Goal: Transaction & Acquisition: Download file/media

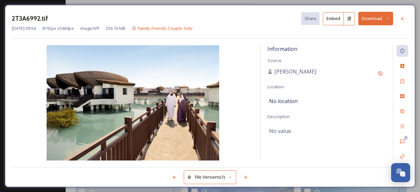
scroll to position [51, 0]
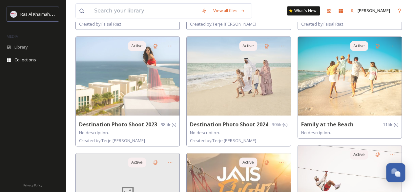
scroll to position [145, 0]
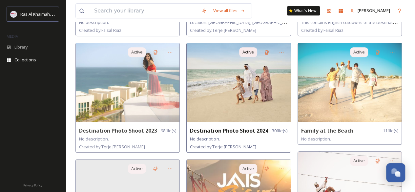
click at [224, 97] on img at bounding box center [239, 82] width 104 height 79
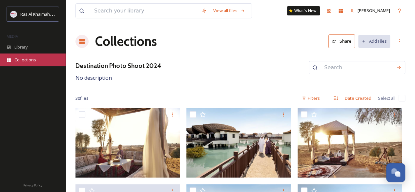
click at [16, 59] on span "Collections" at bounding box center [25, 60] width 22 height 6
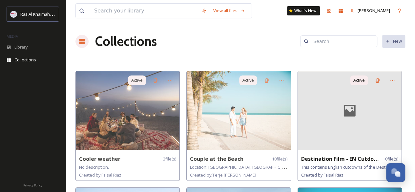
click at [357, 113] on icon at bounding box center [350, 111] width 21 height 16
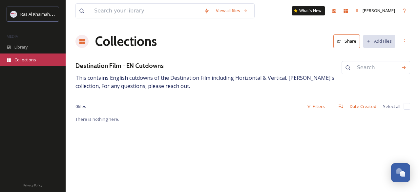
click at [30, 59] on span "Collections" at bounding box center [25, 60] width 22 height 6
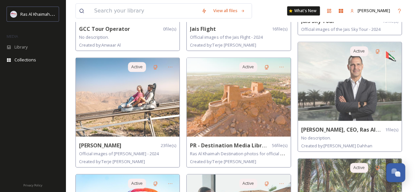
scroll to position [368, 0]
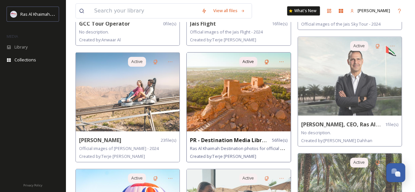
click at [227, 113] on img at bounding box center [239, 92] width 104 height 79
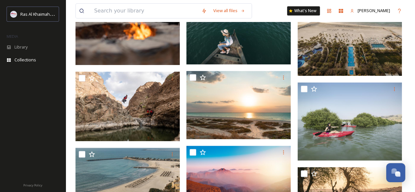
scroll to position [299, 0]
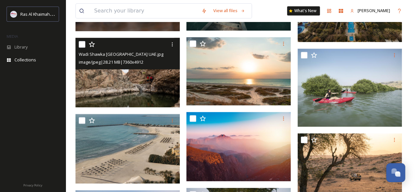
click at [111, 84] on img at bounding box center [128, 73] width 104 height 70
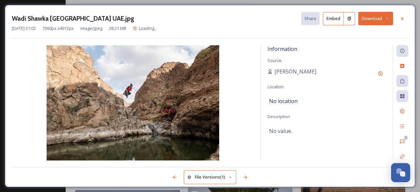
click at [369, 19] on button "Download" at bounding box center [376, 18] width 35 height 13
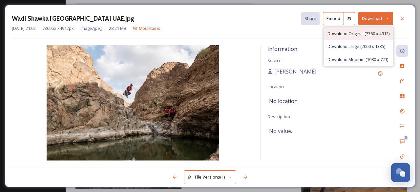
click at [364, 30] on div "Download Original (7360 x 4912)" at bounding box center [358, 33] width 69 height 13
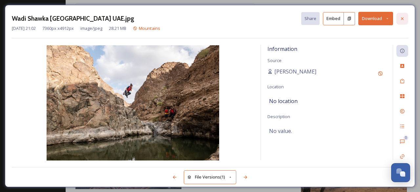
click at [404, 20] on icon at bounding box center [402, 18] width 5 height 5
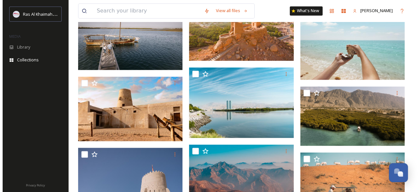
scroll to position [582, 0]
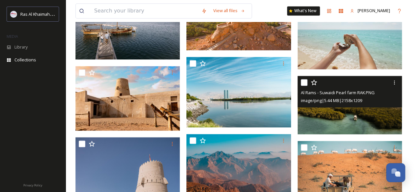
click at [352, 113] on img at bounding box center [350, 105] width 104 height 58
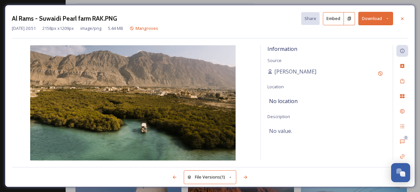
scroll to position [583, 0]
click at [365, 19] on button "Download" at bounding box center [376, 18] width 35 height 13
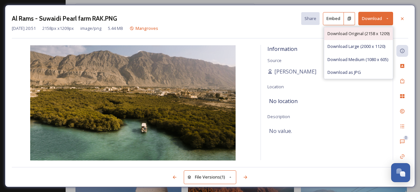
click at [364, 31] on span "Download Original (2158 x 1209)" at bounding box center [359, 34] width 62 height 6
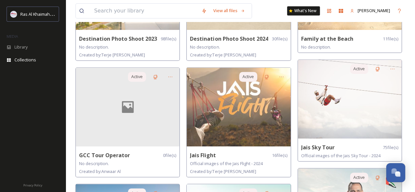
scroll to position [242, 0]
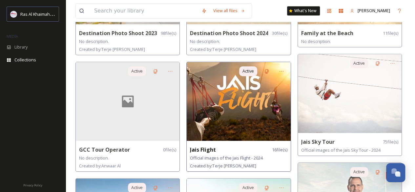
click at [239, 102] on img at bounding box center [239, 101] width 104 height 79
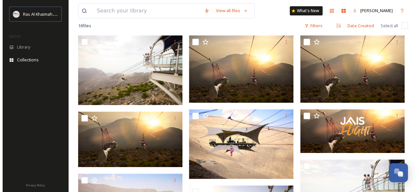
scroll to position [77, 0]
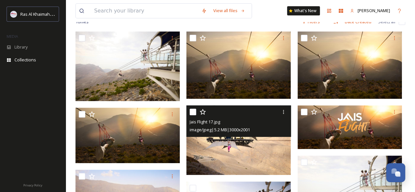
click at [228, 137] on img at bounding box center [239, 140] width 104 height 70
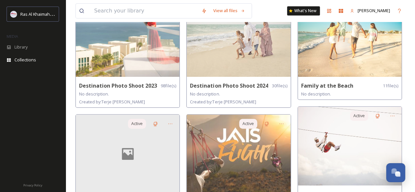
scroll to position [191, 0]
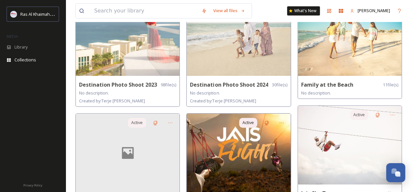
click at [232, 160] on img at bounding box center [239, 153] width 104 height 79
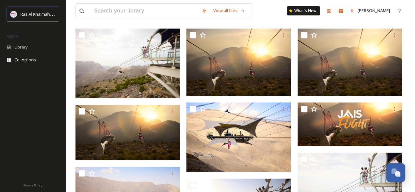
scroll to position [78, 0]
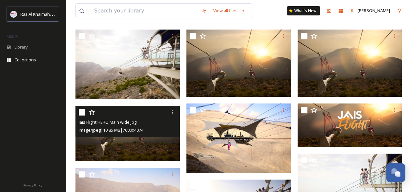
click at [147, 144] on img at bounding box center [128, 133] width 104 height 55
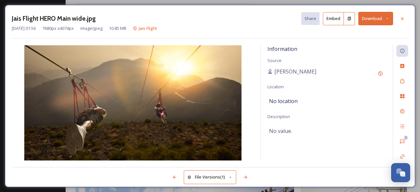
click at [366, 16] on button "Download" at bounding box center [376, 18] width 35 height 13
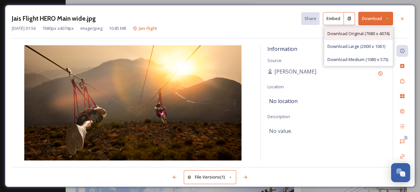
click at [363, 34] on span "Download Original (7680 x 4074)" at bounding box center [359, 34] width 62 height 6
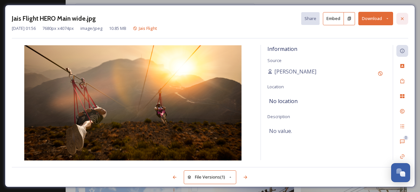
click at [404, 18] on icon at bounding box center [402, 18] width 5 height 5
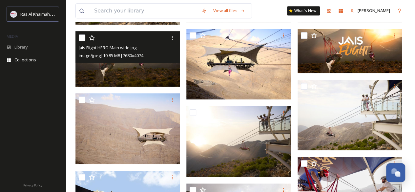
scroll to position [158, 0]
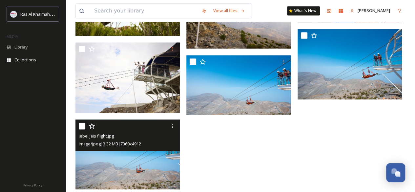
click at [167, 178] on img at bounding box center [128, 155] width 104 height 70
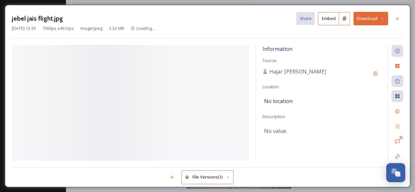
scroll to position [285, 0]
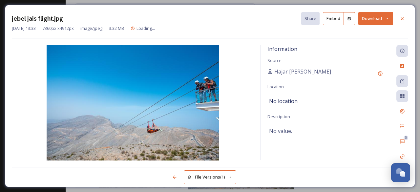
click at [365, 22] on button "Download" at bounding box center [376, 18] width 35 height 13
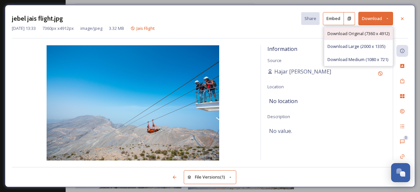
click at [365, 29] on div "Download Original (7360 x 4912)" at bounding box center [358, 33] width 69 height 13
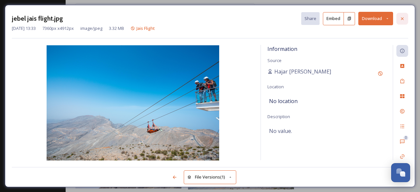
click at [400, 15] on div at bounding box center [403, 19] width 12 height 12
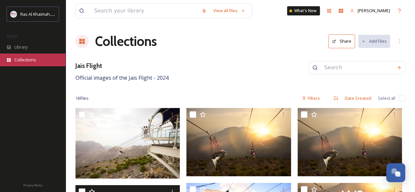
click at [29, 59] on span "Collections" at bounding box center [25, 60] width 22 height 6
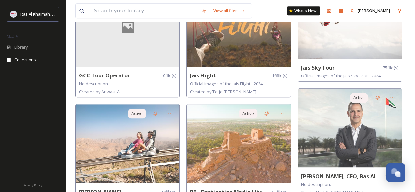
scroll to position [329, 0]
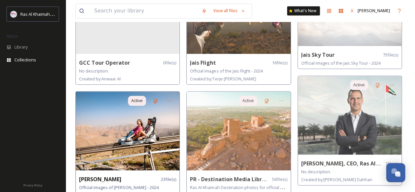
click at [108, 140] on img at bounding box center [128, 131] width 104 height 79
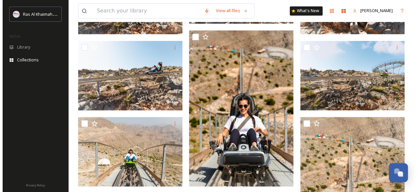
scroll to position [536, 0]
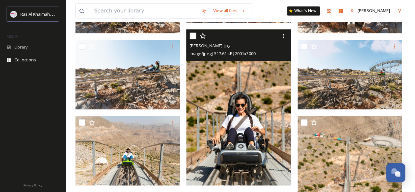
click at [265, 111] on img at bounding box center [239, 107] width 104 height 157
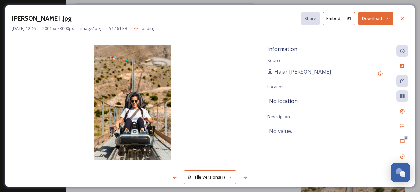
click at [374, 17] on button "Download" at bounding box center [376, 18] width 35 height 13
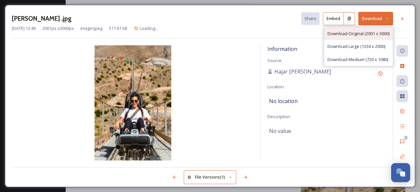
click at [365, 34] on span "Download Original (2001 x 3000)" at bounding box center [359, 34] width 62 height 6
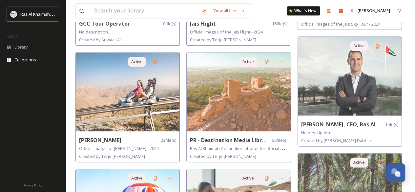
scroll to position [393, 0]
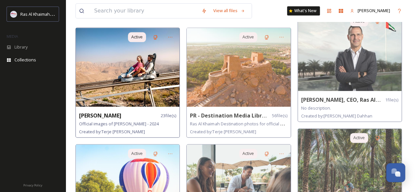
click at [150, 93] on img at bounding box center [128, 67] width 104 height 79
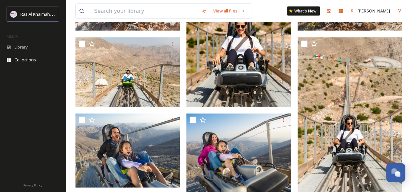
scroll to position [619, 0]
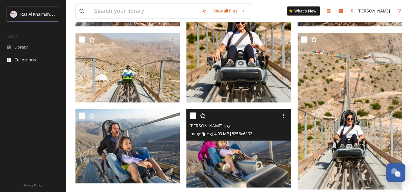
click at [270, 170] on img at bounding box center [239, 148] width 104 height 78
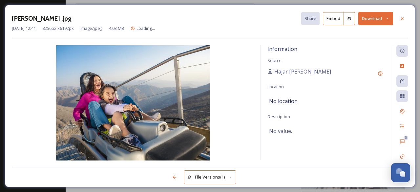
click at [376, 15] on button "Download" at bounding box center [376, 18] width 35 height 13
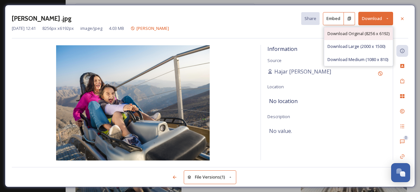
click at [365, 32] on span "Download Original (8256 x 6192)" at bounding box center [359, 34] width 62 height 6
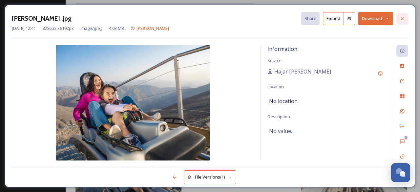
click at [405, 17] on icon at bounding box center [402, 18] width 5 height 5
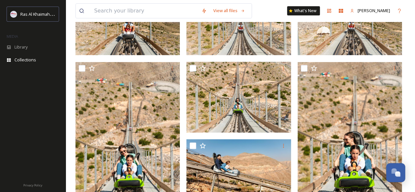
scroll to position [118, 0]
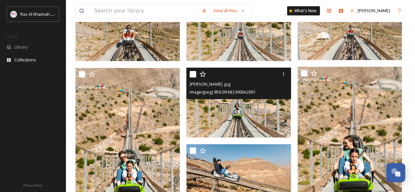
click at [244, 104] on img at bounding box center [239, 103] width 104 height 70
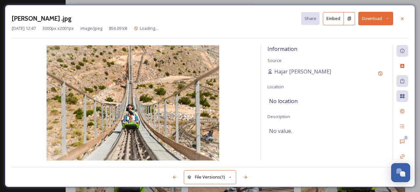
click at [366, 22] on button "Download" at bounding box center [376, 18] width 35 height 13
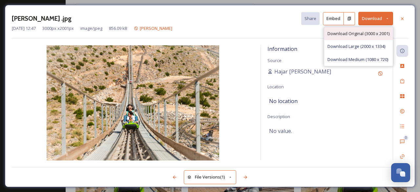
click at [364, 31] on span "Download Original (3000 x 2001)" at bounding box center [359, 34] width 62 height 6
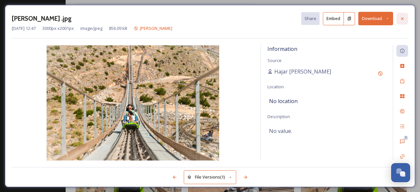
click at [403, 18] on icon at bounding box center [402, 18] width 3 height 3
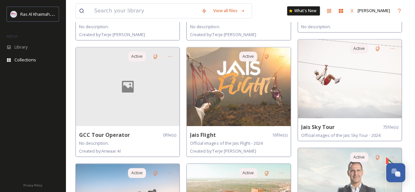
scroll to position [260, 0]
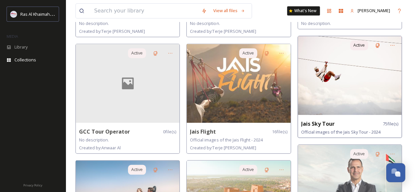
click at [335, 95] on img at bounding box center [350, 75] width 104 height 79
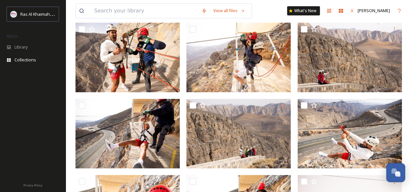
scroll to position [79, 0]
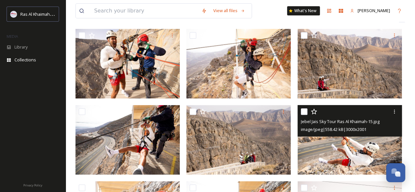
click at [339, 143] on img at bounding box center [350, 140] width 104 height 70
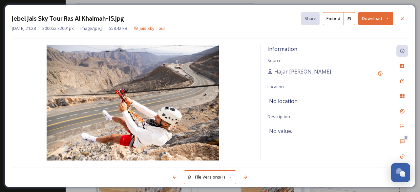
click at [361, 22] on button "Download" at bounding box center [376, 18] width 35 height 13
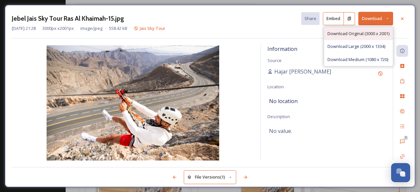
click at [358, 30] on div "Download Original (3000 x 2001)" at bounding box center [358, 33] width 69 height 13
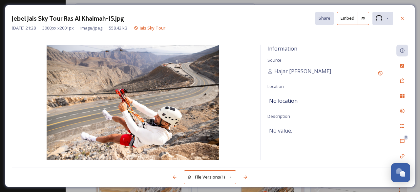
click at [366, 21] on button at bounding box center [363, 18] width 11 height 13
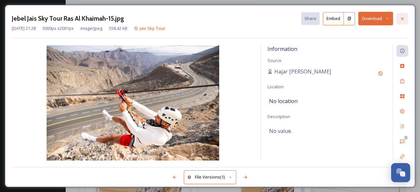
click at [403, 20] on icon at bounding box center [402, 18] width 5 height 5
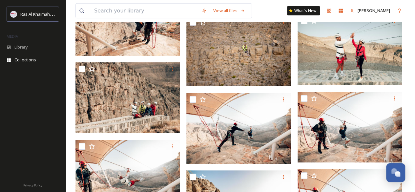
scroll to position [2101, 0]
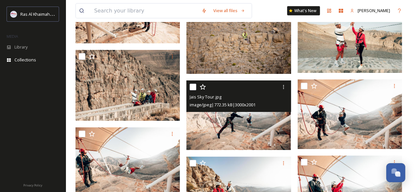
click at [240, 135] on img at bounding box center [239, 115] width 104 height 70
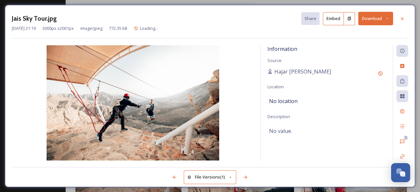
click at [378, 18] on button "Download" at bounding box center [376, 18] width 35 height 13
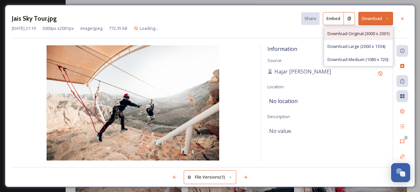
click at [356, 31] on span "Download Original (3000 x 2001)" at bounding box center [359, 34] width 62 height 6
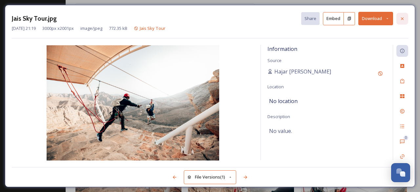
click at [406, 17] on div at bounding box center [403, 19] width 12 height 12
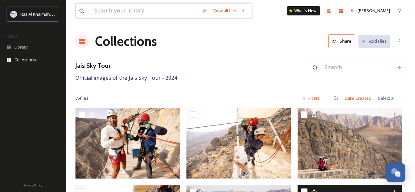
click at [115, 12] on input at bounding box center [144, 11] width 107 height 14
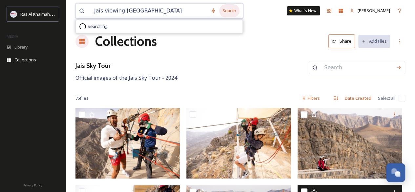
type input "Jais viewing [GEOGRAPHIC_DATA]"
click at [226, 10] on div "Search" at bounding box center [229, 10] width 20 height 13
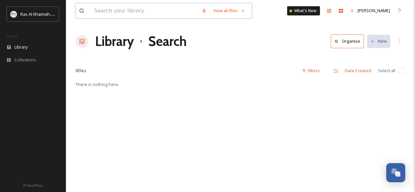
click at [133, 13] on input at bounding box center [144, 11] width 107 height 14
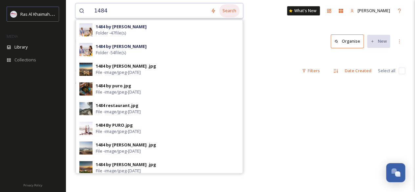
type input "1484"
click at [227, 12] on div "Search" at bounding box center [229, 10] width 20 height 13
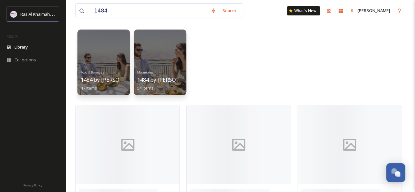
scroll to position [40, 0]
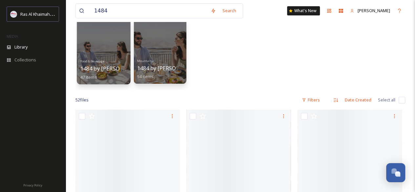
click at [104, 63] on link "Food & Beverage 1484 by Puro 47 items" at bounding box center [112, 68] width 64 height 23
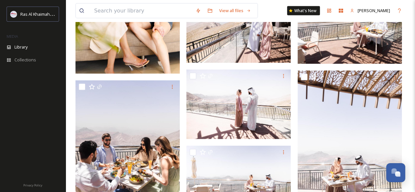
scroll to position [671, 0]
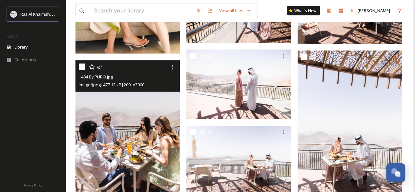
click at [107, 110] on img at bounding box center [128, 138] width 104 height 157
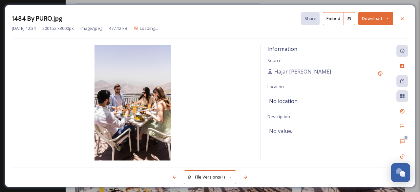
click at [363, 21] on button "Download" at bounding box center [376, 18] width 35 height 13
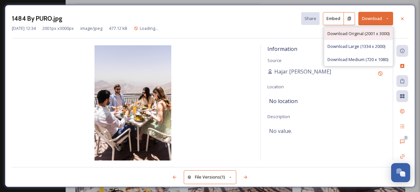
click at [352, 35] on span "Download Original (2001 x 3000)" at bounding box center [359, 34] width 62 height 6
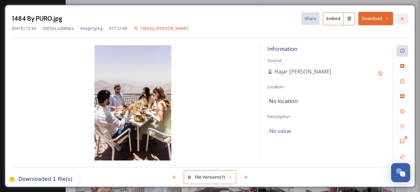
click at [400, 16] on icon at bounding box center [402, 18] width 5 height 5
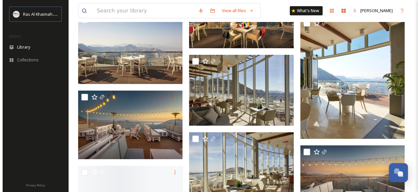
scroll to position [1052, 0]
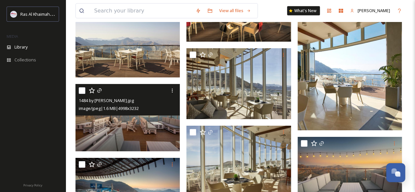
click at [144, 134] on img at bounding box center [128, 118] width 104 height 68
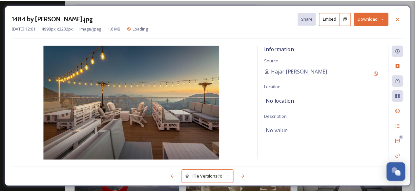
scroll to position [1055, 0]
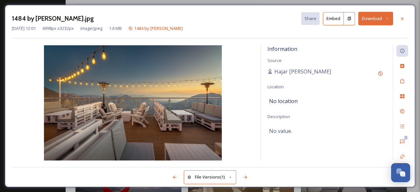
click at [368, 22] on button "Download" at bounding box center [376, 18] width 35 height 13
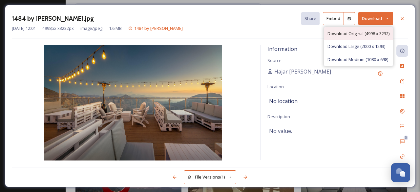
click at [364, 32] on span "Download Original (4998 x 3232)" at bounding box center [359, 34] width 62 height 6
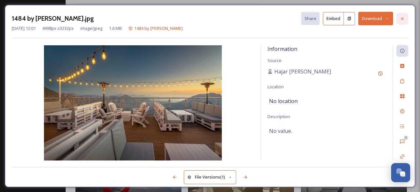
click at [401, 17] on icon at bounding box center [402, 18] width 5 height 5
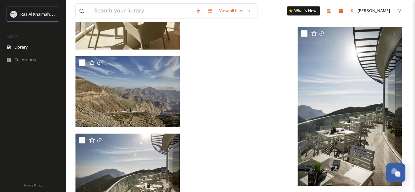
scroll to position [1652, 0]
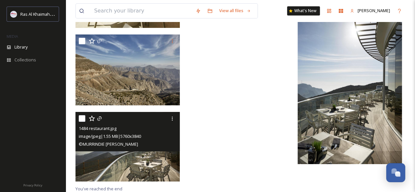
click at [148, 158] on img at bounding box center [128, 147] width 104 height 70
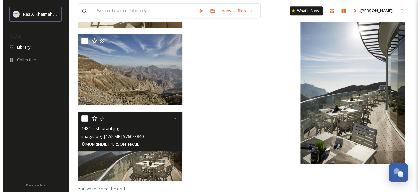
scroll to position [1633, 0]
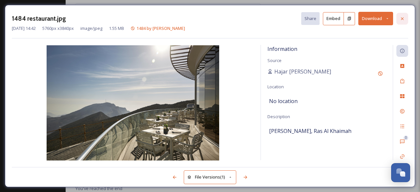
click at [402, 15] on div at bounding box center [403, 19] width 12 height 12
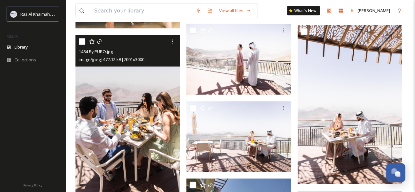
scroll to position [699, 0]
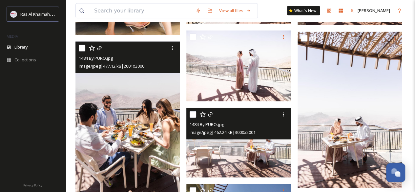
click at [253, 154] on img at bounding box center [239, 143] width 104 height 70
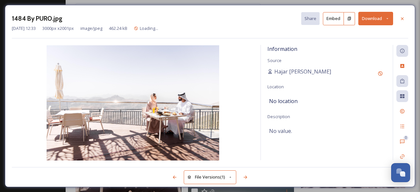
click at [361, 23] on button "Download" at bounding box center [376, 18] width 35 height 13
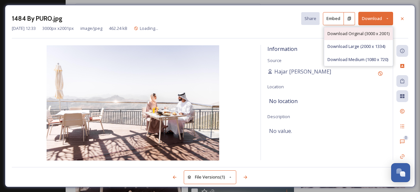
click at [362, 30] on div "Download Original (3000 x 2001)" at bounding box center [358, 33] width 69 height 13
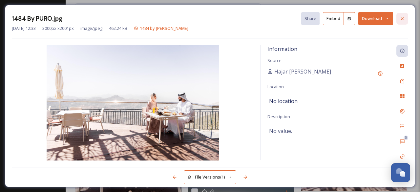
click at [403, 18] on icon at bounding box center [402, 18] width 3 height 3
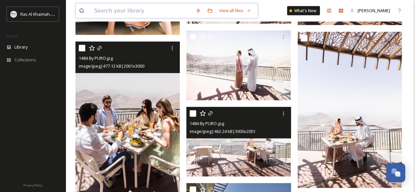
click at [112, 13] on input at bounding box center [141, 11] width 101 height 14
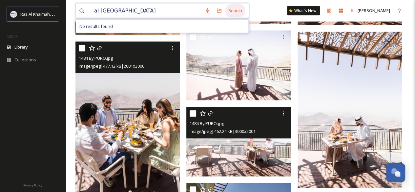
type input "al [GEOGRAPHIC_DATA]"
click at [231, 10] on div "Search" at bounding box center [235, 10] width 20 height 13
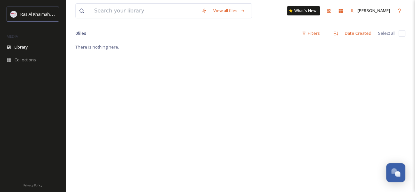
scroll to position [39, 0]
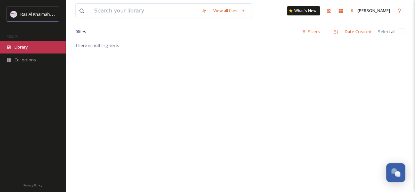
click at [22, 48] on span "Library" at bounding box center [20, 47] width 13 height 6
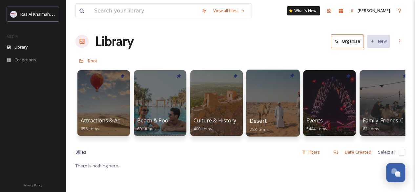
click at [259, 105] on div at bounding box center [273, 103] width 54 height 67
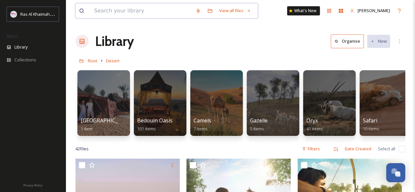
click at [108, 10] on input at bounding box center [141, 11] width 101 height 14
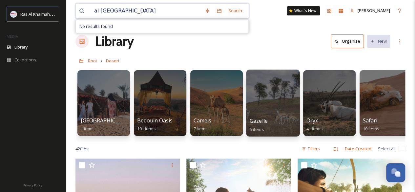
type input "al [GEOGRAPHIC_DATA]"
click at [269, 111] on div at bounding box center [273, 103] width 54 height 67
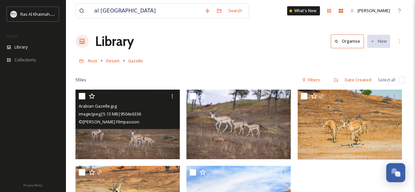
click at [162, 148] on img at bounding box center [128, 125] width 104 height 70
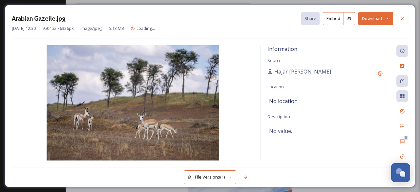
click at [368, 20] on button "Download" at bounding box center [376, 18] width 35 height 13
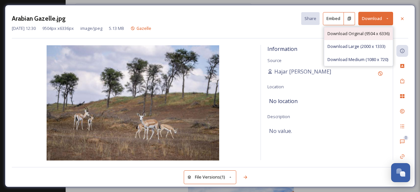
click at [355, 33] on span "Download Original (9504 x 6336)" at bounding box center [359, 34] width 62 height 6
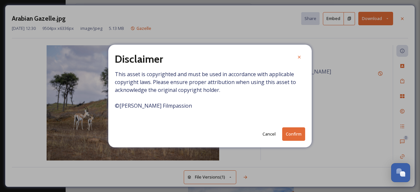
click at [287, 134] on button "Confirm" at bounding box center [293, 133] width 23 height 13
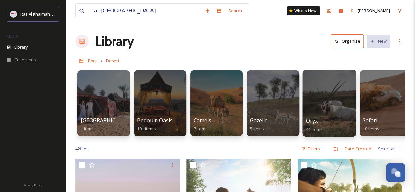
click at [337, 103] on div at bounding box center [330, 103] width 54 height 67
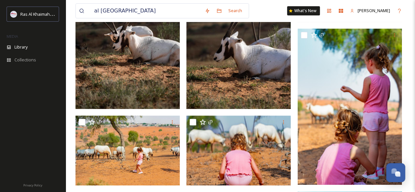
scroll to position [139, 0]
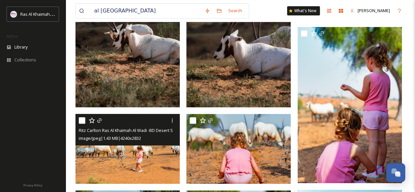
click at [136, 162] on img at bounding box center [128, 149] width 104 height 70
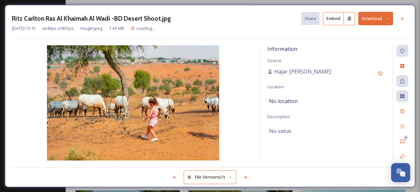
click at [367, 18] on button "Download" at bounding box center [376, 18] width 35 height 13
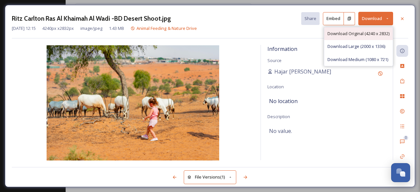
click at [363, 33] on span "Download Original (4240 x 2832)" at bounding box center [359, 34] width 62 height 6
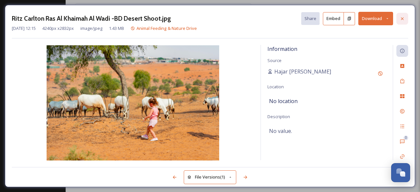
click at [405, 17] on icon at bounding box center [402, 18] width 5 height 5
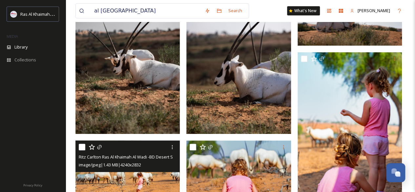
scroll to position [98, 0]
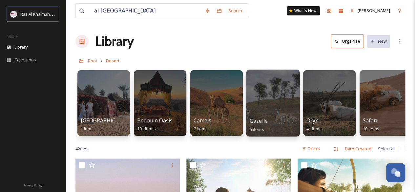
click at [268, 119] on div "Gazelle 5 items" at bounding box center [273, 125] width 47 height 16
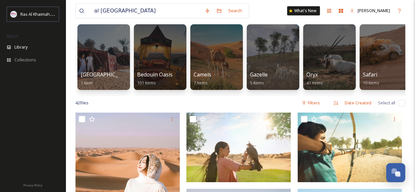
scroll to position [30, 0]
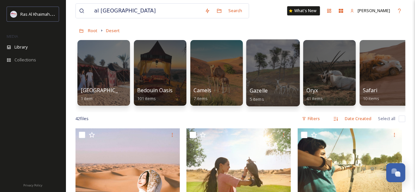
click at [253, 98] on span "5 items" at bounding box center [257, 99] width 14 height 6
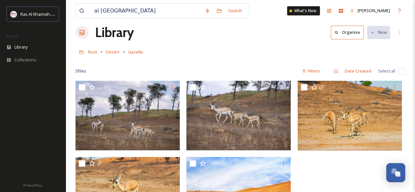
scroll to position [8, 0]
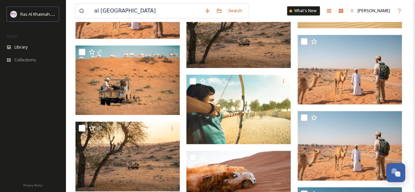
scroll to position [462, 0]
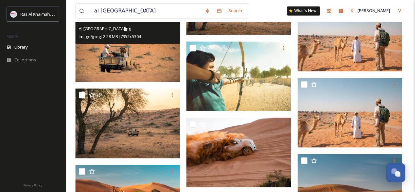
click at [121, 67] on img at bounding box center [128, 47] width 104 height 70
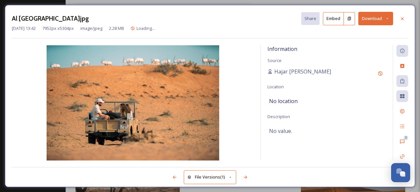
click at [366, 15] on button "Download" at bounding box center [376, 18] width 35 height 13
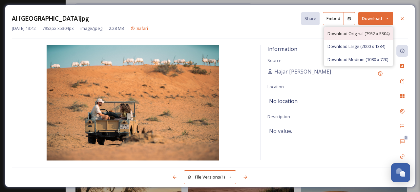
click at [358, 35] on span "Download Original (7952 x 5304)" at bounding box center [359, 34] width 62 height 6
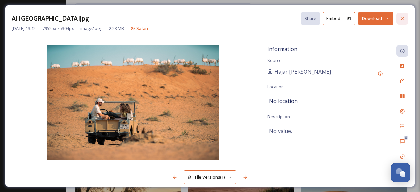
click at [401, 18] on icon at bounding box center [402, 18] width 5 height 5
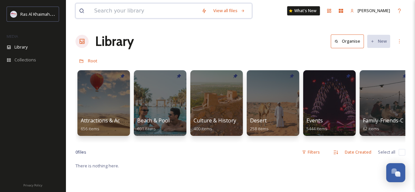
click at [139, 15] on input at bounding box center [144, 11] width 107 height 14
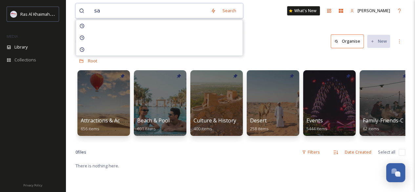
type input "s"
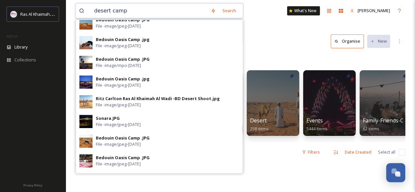
scroll to position [157, 0]
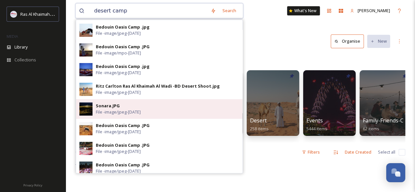
type input "desert camp"
click at [106, 104] on div "Sonara.JPG" at bounding box center [108, 106] width 24 height 6
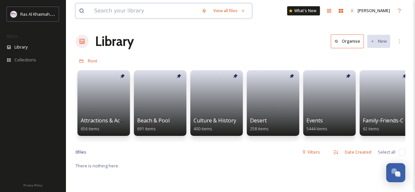
click at [114, 14] on input at bounding box center [144, 11] width 107 height 14
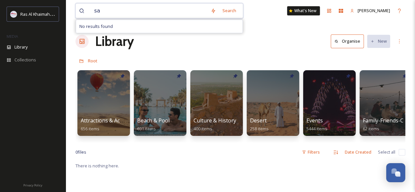
type input "s"
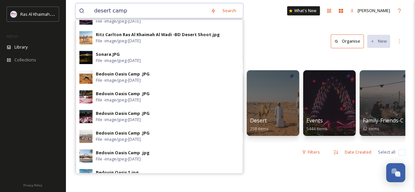
scroll to position [206, 0]
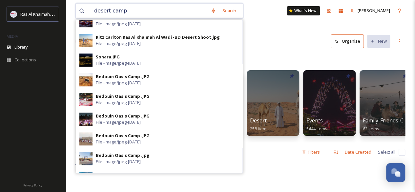
type input "desert camp"
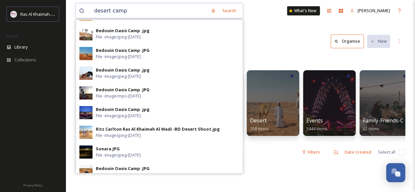
scroll to position [18, 0]
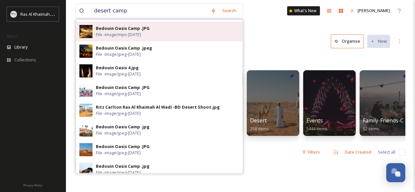
click at [99, 34] on span "File - image/mpo - [DATE]" at bounding box center [118, 35] width 45 height 6
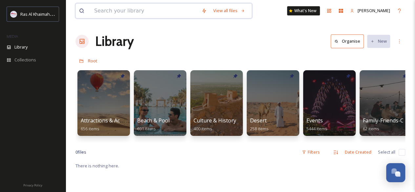
click at [122, 11] on input at bounding box center [144, 11] width 107 height 14
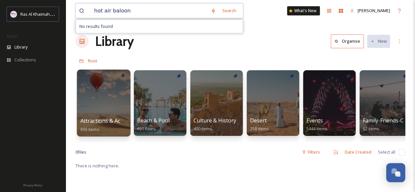
type input "hot air baloon"
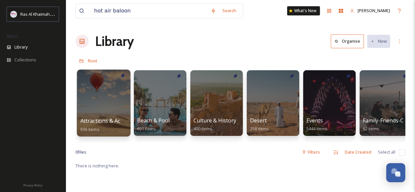
click at [94, 98] on div at bounding box center [104, 103] width 54 height 67
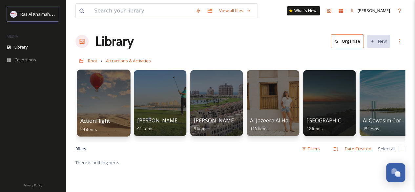
click at [111, 102] on div at bounding box center [104, 103] width 54 height 67
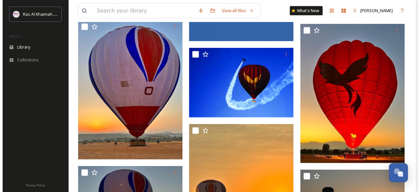
scroll to position [682, 0]
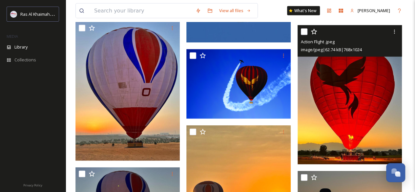
click at [349, 118] on img at bounding box center [350, 94] width 104 height 139
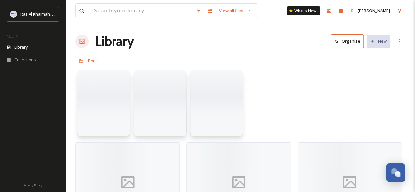
click at [234, 66] on div "Root" at bounding box center [241, 61] width 330 height 12
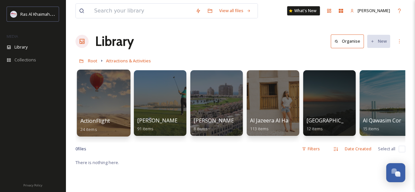
click at [102, 109] on div at bounding box center [104, 103] width 54 height 67
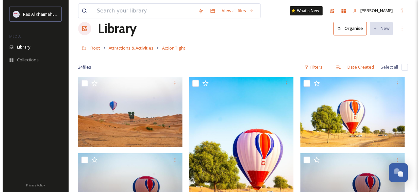
scroll to position [14, 0]
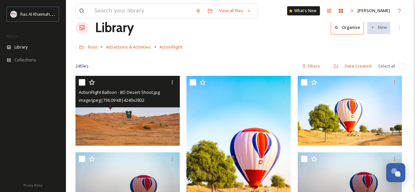
click at [161, 101] on div "image/jpeg | 736.09 kB | 4240 x 2832" at bounding box center [128, 100] width 99 height 8
click at [162, 114] on img at bounding box center [128, 111] width 104 height 70
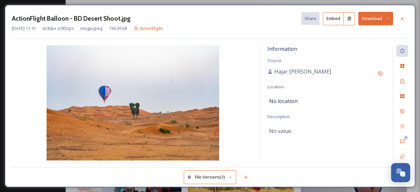
click at [382, 17] on button "Download" at bounding box center [376, 18] width 35 height 13
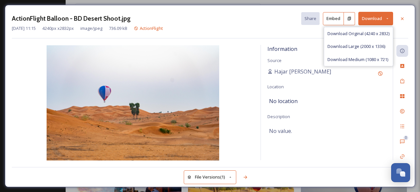
click at [380, 27] on div "Download Original (4240 x 2832)" at bounding box center [358, 33] width 69 height 13
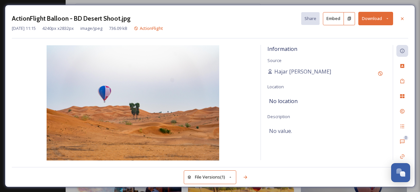
click at [372, 18] on button "Download" at bounding box center [376, 18] width 35 height 13
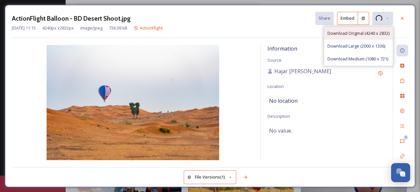
click at [364, 33] on span "Download Original (4240 x 2832)" at bounding box center [359, 33] width 62 height 6
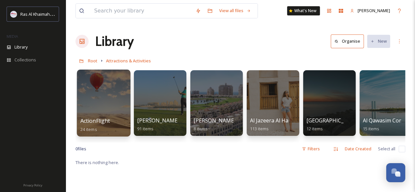
click at [116, 105] on div at bounding box center [104, 103] width 54 height 67
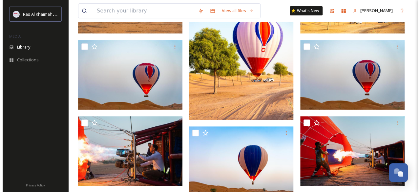
scroll to position [137, 0]
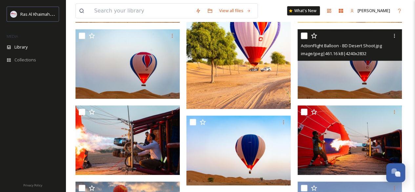
click at [352, 77] on img at bounding box center [350, 64] width 104 height 70
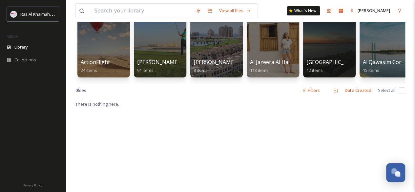
scroll to position [55, 0]
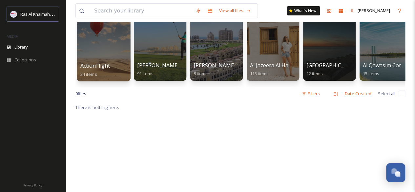
click at [112, 60] on div at bounding box center [104, 47] width 54 height 67
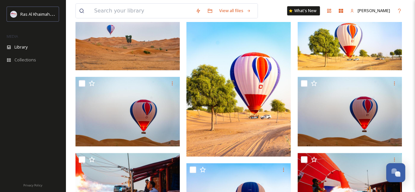
scroll to position [95, 0]
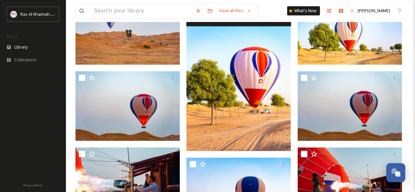
click at [239, 113] on img at bounding box center [239, 73] width 104 height 156
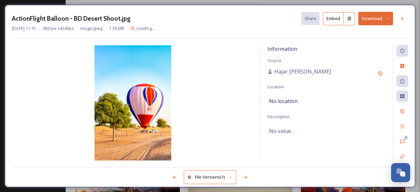
click at [366, 20] on button "Download" at bounding box center [376, 18] width 35 height 13
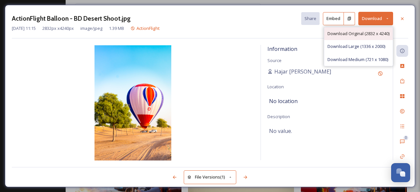
click at [359, 29] on div "Download Original (2832 x 4240)" at bounding box center [358, 33] width 69 height 13
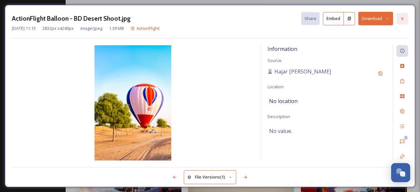
click at [405, 15] on div at bounding box center [403, 19] width 12 height 12
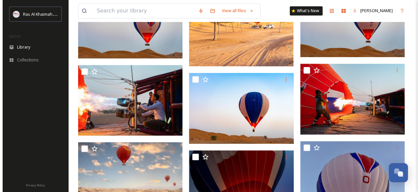
scroll to position [181, 0]
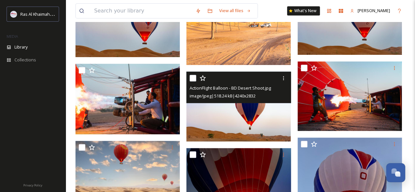
click at [257, 109] on img at bounding box center [239, 107] width 104 height 70
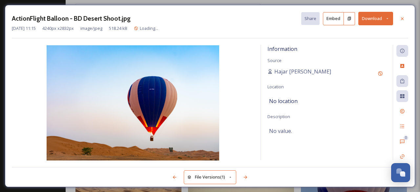
click at [375, 15] on button "Download" at bounding box center [376, 18] width 35 height 13
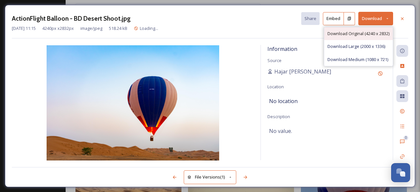
click at [358, 31] on span "Download Original (4240 x 2832)" at bounding box center [359, 34] width 62 height 6
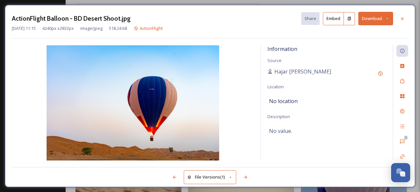
click at [361, 20] on button "Download" at bounding box center [376, 18] width 35 height 13
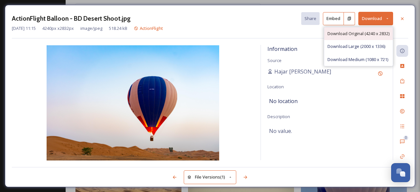
click at [349, 32] on span "Download Original (4240 x 2832)" at bounding box center [359, 34] width 62 height 6
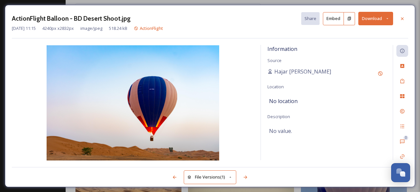
click at [208, 55] on img at bounding box center [133, 102] width 242 height 115
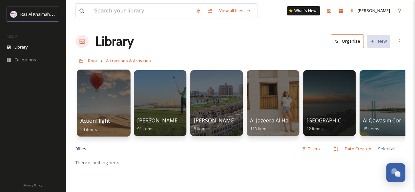
click at [104, 89] on div at bounding box center [104, 103] width 54 height 67
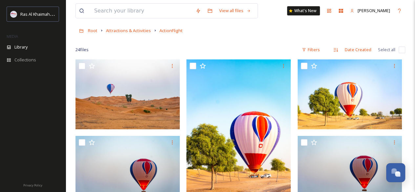
scroll to position [41, 0]
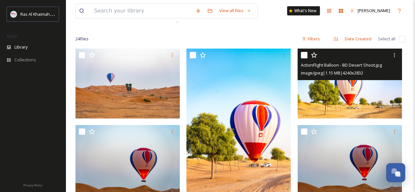
click at [345, 83] on img at bounding box center [350, 84] width 104 height 70
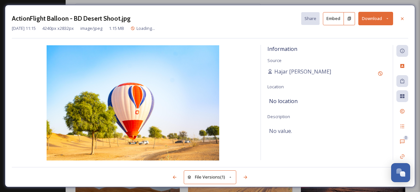
click at [363, 20] on button "Download" at bounding box center [376, 18] width 35 height 13
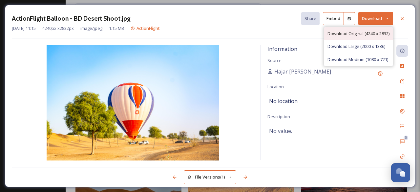
click at [355, 33] on span "Download Original (4240 x 2832)" at bounding box center [359, 34] width 62 height 6
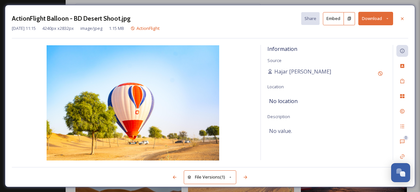
click at [375, 15] on button "Download" at bounding box center [376, 18] width 35 height 13
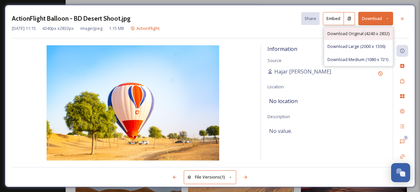
click at [359, 33] on span "Download Original (4240 x 2832)" at bounding box center [359, 34] width 62 height 6
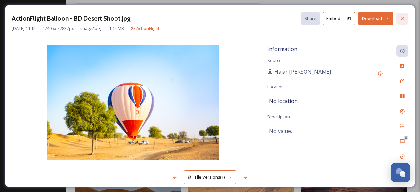
click at [404, 15] on div at bounding box center [403, 19] width 12 height 12
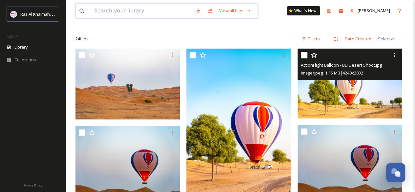
click at [148, 13] on input at bounding box center [141, 11] width 101 height 14
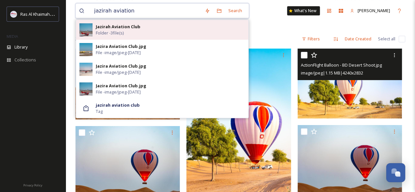
type input "jazirah aviation"
click at [145, 30] on div "Jazirah Aviation Club Folder - 3 file(s)" at bounding box center [170, 30] width 149 height 12
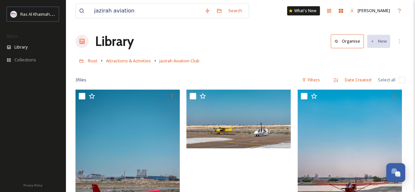
click at [284, 41] on div "Library Organise New" at bounding box center [241, 42] width 330 height 20
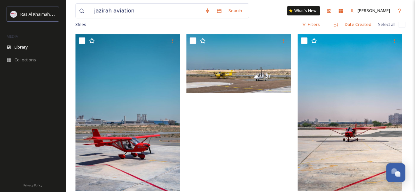
scroll to position [51, 0]
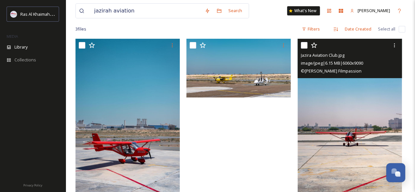
click at [359, 92] on img at bounding box center [350, 117] width 104 height 157
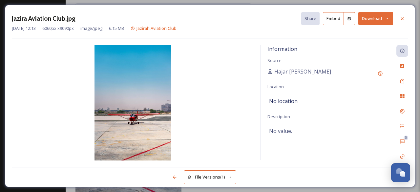
click at [364, 21] on button "Download" at bounding box center [376, 18] width 35 height 13
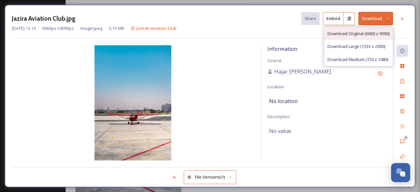
click at [363, 33] on span "Download Original (6060 x 9090)" at bounding box center [359, 34] width 62 height 6
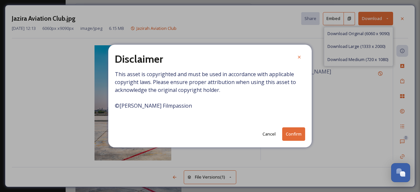
click at [291, 134] on button "Confirm" at bounding box center [293, 133] width 23 height 13
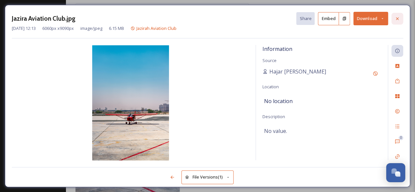
click at [399, 19] on icon at bounding box center [397, 18] width 5 height 5
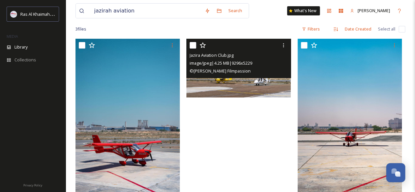
click at [246, 83] on img at bounding box center [239, 68] width 104 height 59
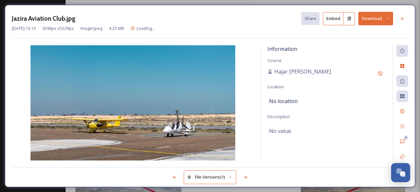
click at [365, 21] on button "Download" at bounding box center [376, 18] width 35 height 13
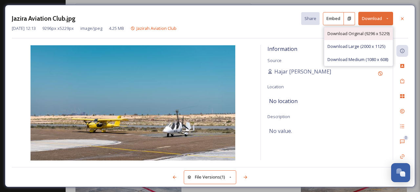
click at [349, 31] on span "Download Original (9296 x 5229)" at bounding box center [359, 34] width 62 height 6
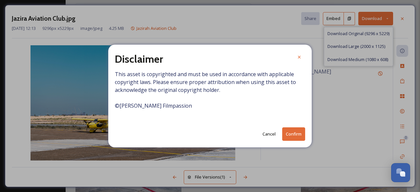
click at [282, 139] on div "Cancel Confirm" at bounding box center [210, 133] width 190 height 13
click at [286, 137] on button "Confirm" at bounding box center [293, 133] width 23 height 13
